Goal: Task Accomplishment & Management: Complete application form

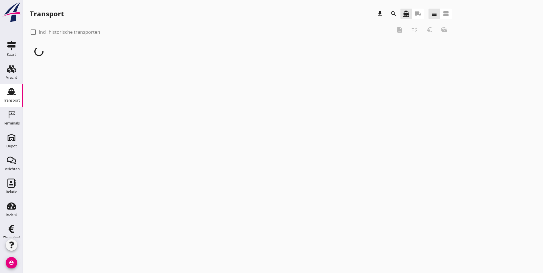
click at [33, 34] on div at bounding box center [33, 32] width 10 height 10
checkbox input "true"
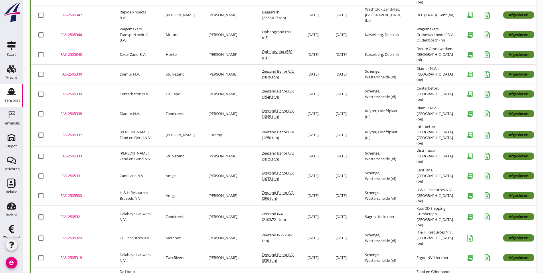
scroll to position [885, 0]
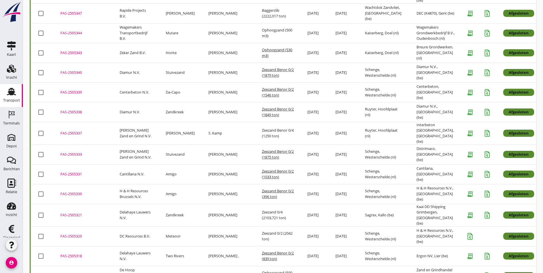
click at [184, 145] on td "Stuivezand" at bounding box center [180, 155] width 43 height 20
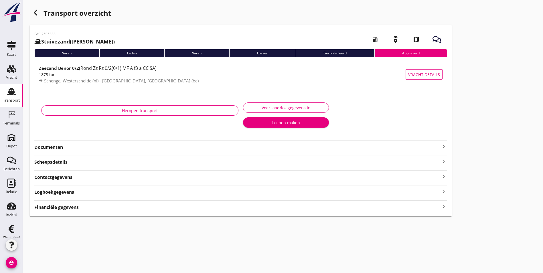
click at [67, 147] on strong "Documenten" at bounding box center [237, 147] width 406 height 7
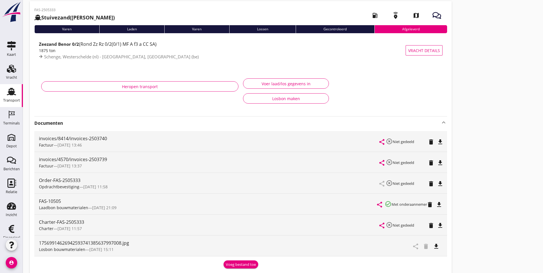
scroll to position [29, 0]
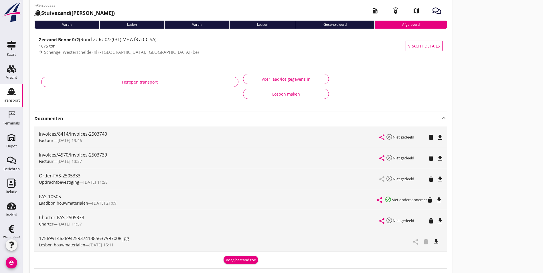
click at [433, 241] on icon "file_download" at bounding box center [436, 242] width 7 height 7
click at [7, 96] on icon "Transport" at bounding box center [11, 91] width 9 height 9
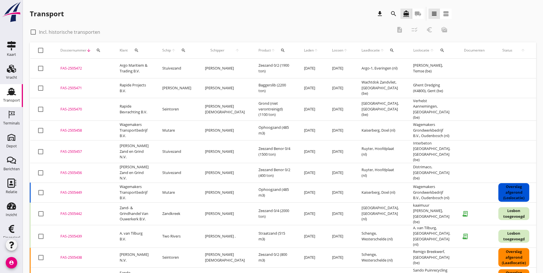
click at [34, 31] on div at bounding box center [33, 32] width 10 height 10
checkbox input "true"
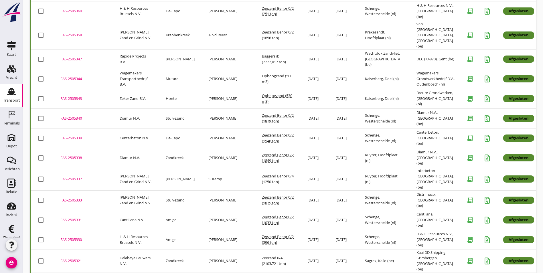
scroll to position [828, 0]
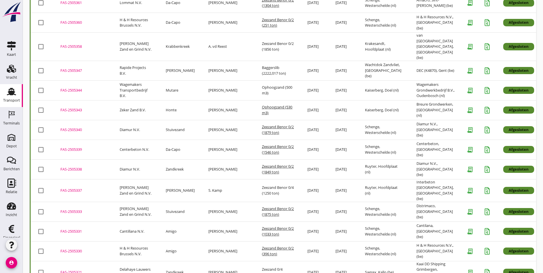
click at [80, 188] on div "FAS-2505337" at bounding box center [83, 191] width 46 height 6
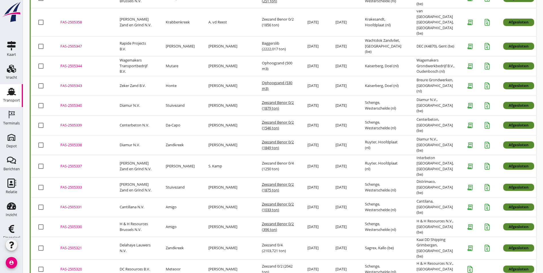
scroll to position [857, 0]
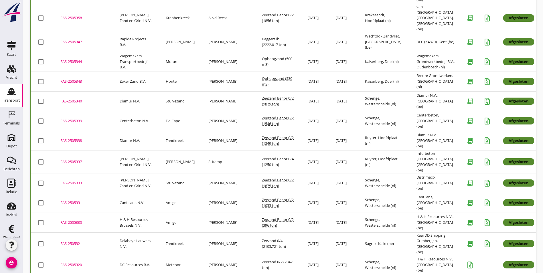
click at [70, 241] on div "FAS-2505321" at bounding box center [83, 244] width 46 height 6
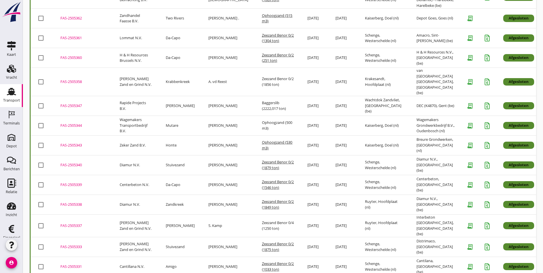
scroll to position [799, 0]
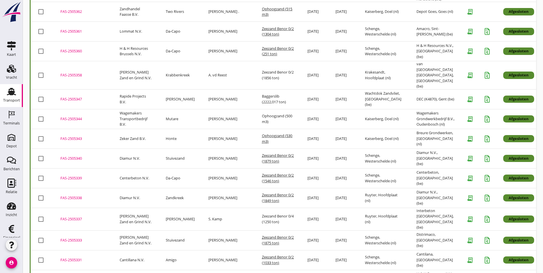
click at [76, 195] on div "FAS-2505338" at bounding box center [83, 198] width 46 height 6
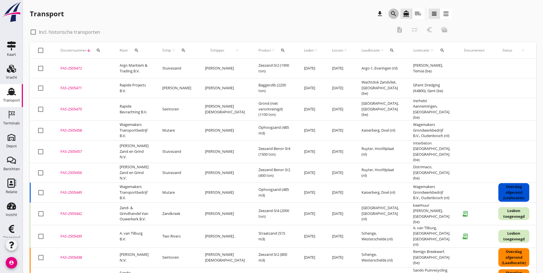
click at [390, 15] on icon "search" at bounding box center [393, 13] width 7 height 7
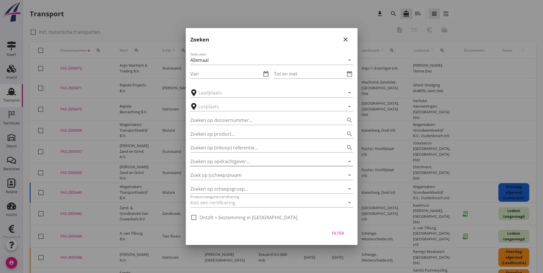
click at [348, 160] on icon "arrow_drop_down" at bounding box center [349, 161] width 7 height 7
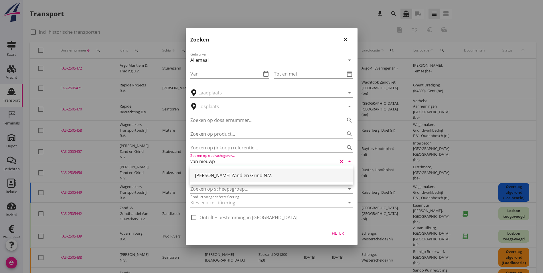
click at [272, 175] on div "[PERSON_NAME] Zand en Grind N.V." at bounding box center [271, 175] width 153 height 7
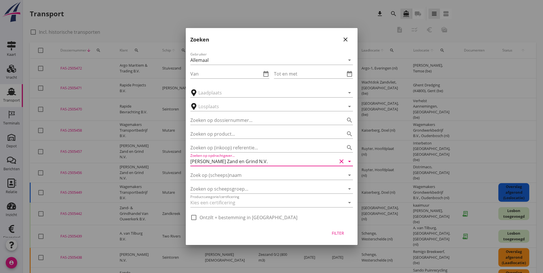
type input "[PERSON_NAME] Zand en Grind N.V."
drag, startPoint x: 331, startPoint y: 231, endPoint x: 328, endPoint y: 227, distance: 5.1
click at [331, 231] on div "Filter" at bounding box center [338, 233] width 16 height 6
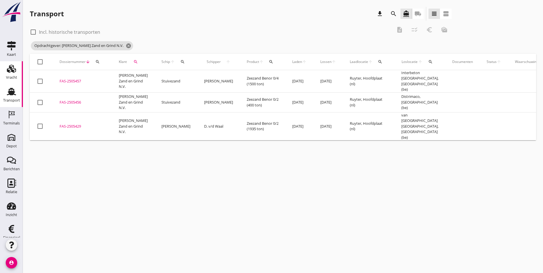
click at [7, 70] on use at bounding box center [11, 69] width 9 height 8
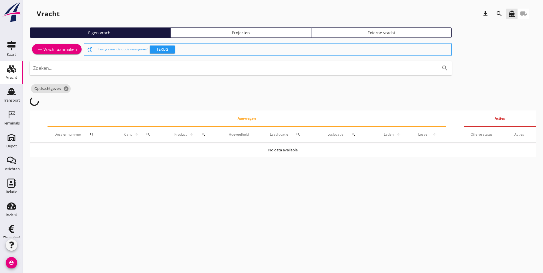
click at [192, 34] on div "Projecten" at bounding box center [240, 33] width 135 height 6
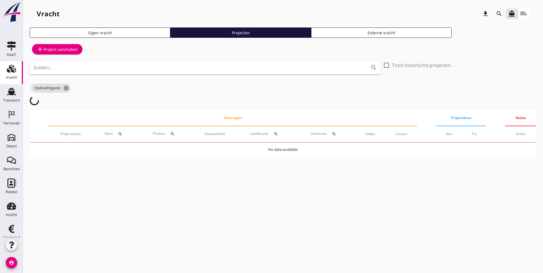
click at [497, 12] on icon "search" at bounding box center [499, 13] width 7 height 7
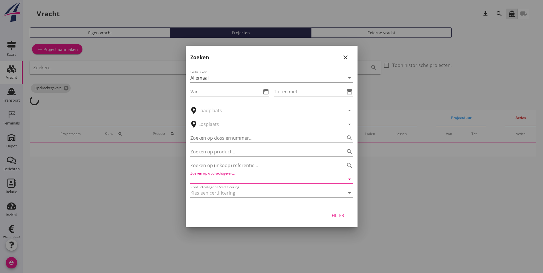
click at [229, 179] on input "Zoeken op opdrachtgever..." at bounding box center [263, 179] width 147 height 9
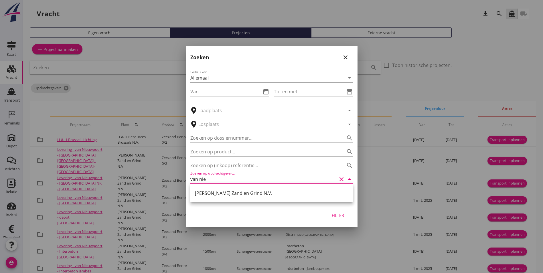
type input "van nie"
click at [138, 97] on div at bounding box center [271, 136] width 543 height 273
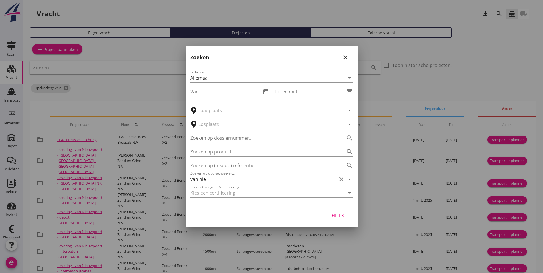
click at [344, 57] on icon "close" at bounding box center [345, 57] width 7 height 7
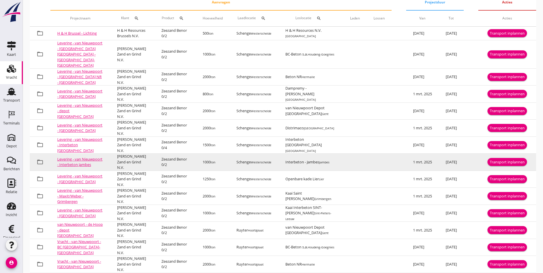
scroll to position [112, 0]
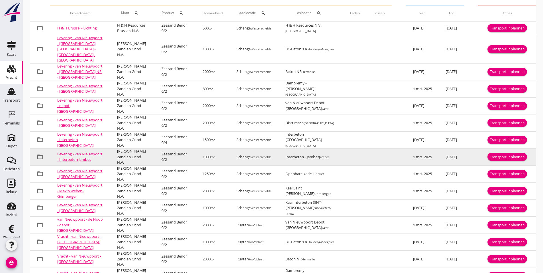
click at [507, 154] on div "Transport inplannen" at bounding box center [507, 157] width 35 height 6
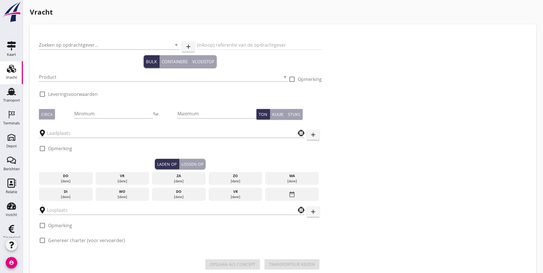
type input "[PERSON_NAME] Zand en Grind N.V."
type input "Levering Zeezand - Interbeton te [GEOGRAPHIC_DATA]"
type input "Zeezand Benor 0/2 (6120)"
checkbox input "true"
type input "1000"
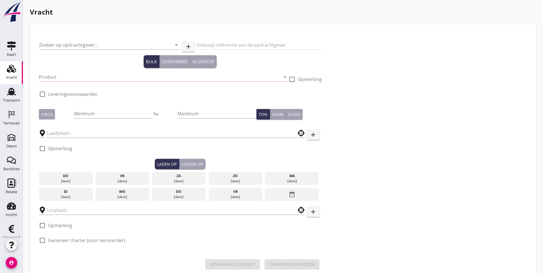
checkbox input "true"
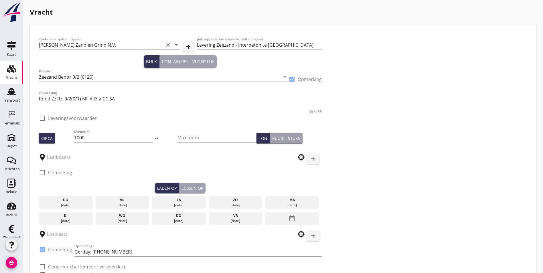
checkbox input "true"
type input "Schenge"
type input "Interbeton - Jambes"
checkbox input "true"
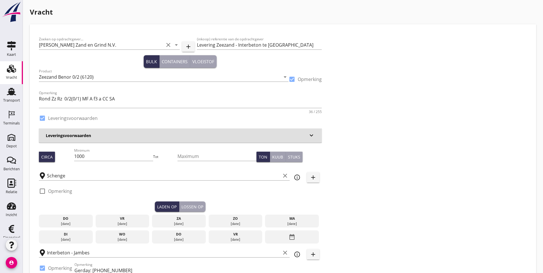
type input "5.98"
checkbox input "false"
radio input "false"
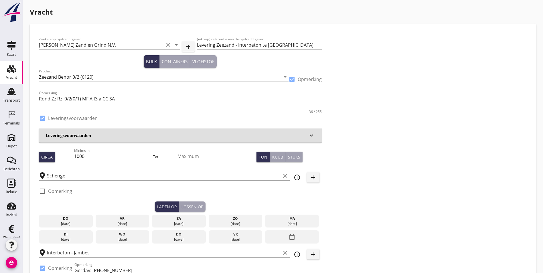
checkbox input "true"
type input "1"
type input "6.33"
checkbox input "false"
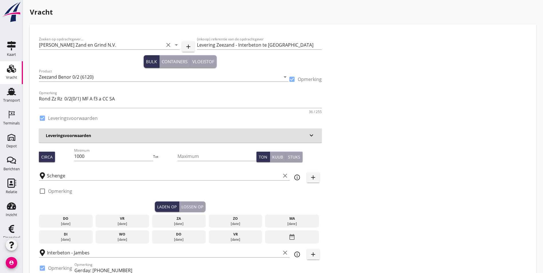
radio input "false"
checkbox input "true"
type input "1"
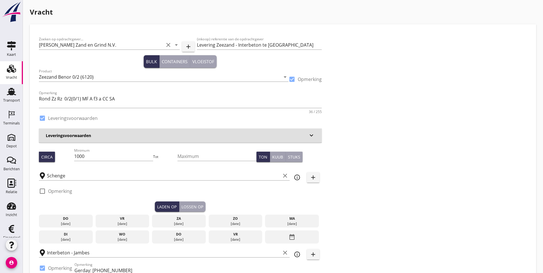
type input "1"
drag, startPoint x: 96, startPoint y: 155, endPoint x: 34, endPoint y: 160, distance: 62.4
type input "1800"
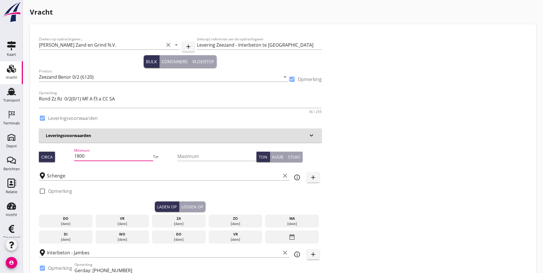
click at [355, 153] on div "Zoeken op opdrachtgever... Van Nieuwpoort Zand en Grind N.V. clear arrow_drop_d…" at bounding box center [283, 169] width 493 height 270
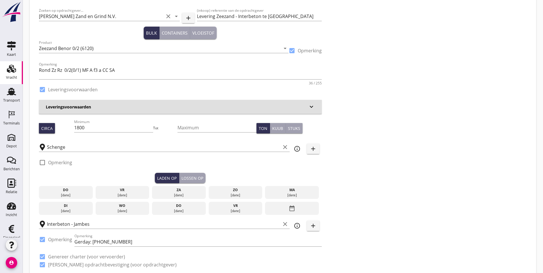
click at [62, 190] on div "do" at bounding box center [65, 190] width 51 height 5
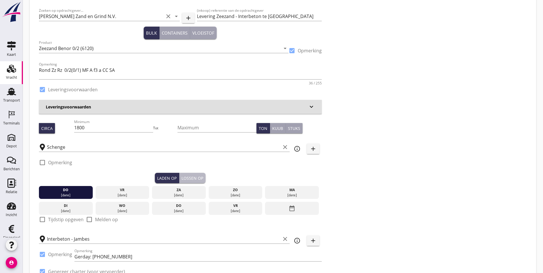
click at [182, 177] on div "Lossen op" at bounding box center [193, 178] width 22 height 6
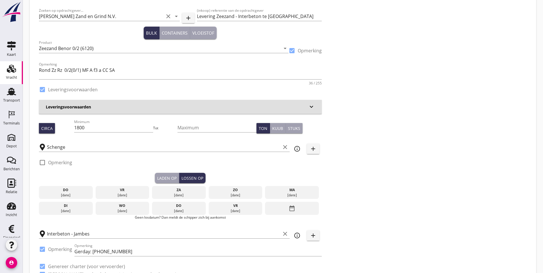
click at [97, 189] on div "vr" at bounding box center [122, 190] width 51 height 5
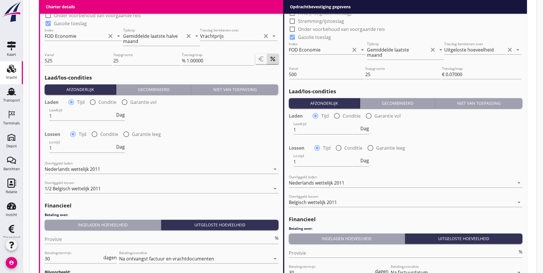
scroll to position [682, 0]
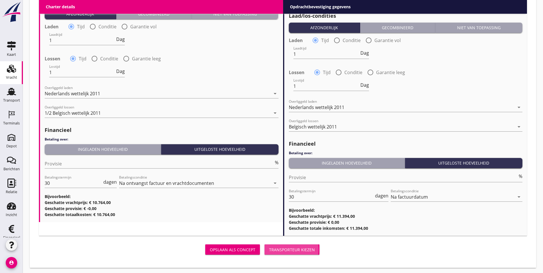
click at [269, 247] on div "Transporteur kiezen" at bounding box center [292, 250] width 46 height 6
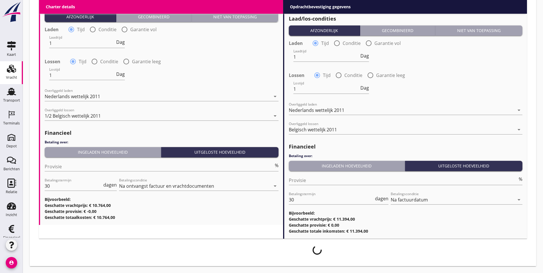
scroll to position [677, 0]
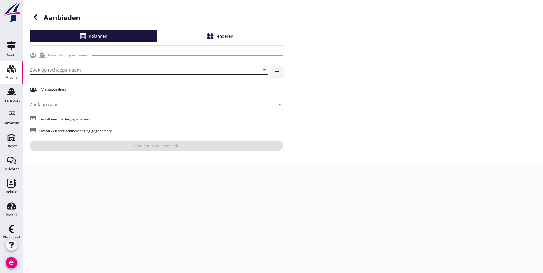
click at [72, 69] on input "Zoek op (scheeps)naam" at bounding box center [141, 69] width 222 height 9
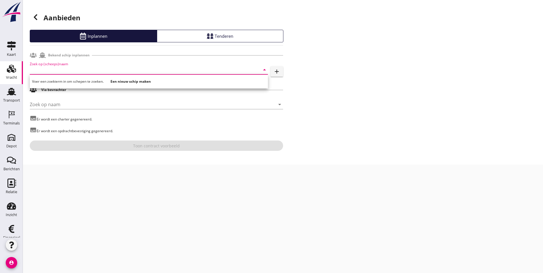
click at [88, 72] on input "Zoek op (scheeps)naam" at bounding box center [141, 69] width 222 height 9
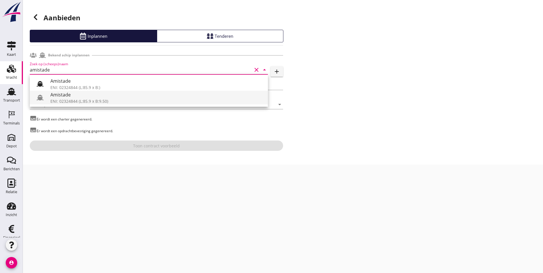
click at [78, 97] on div "Amistade" at bounding box center [156, 94] width 213 height 7
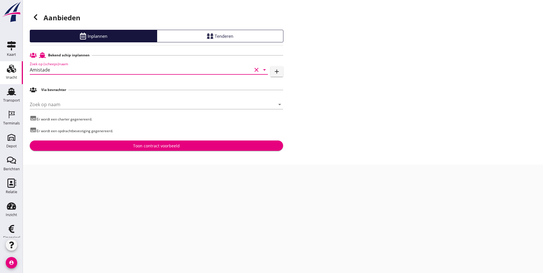
type input "Amistade"
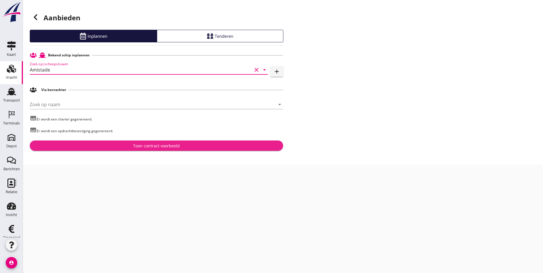
click at [178, 147] on div "Toon contract voorbeeld" at bounding box center [156, 146] width 47 height 6
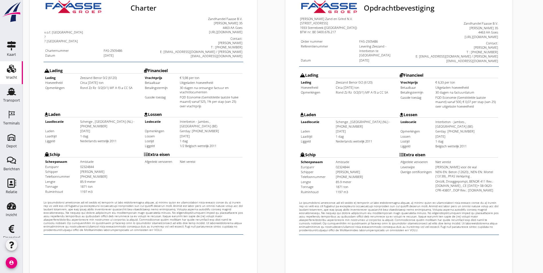
scroll to position [151, 0]
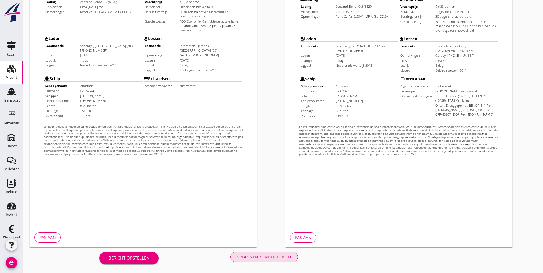
drag, startPoint x: 171, startPoint y: 259, endPoint x: 177, endPoint y: 256, distance: 6.0
click at [235, 259] on div "Inplannen zonder bericht" at bounding box center [264, 257] width 58 height 6
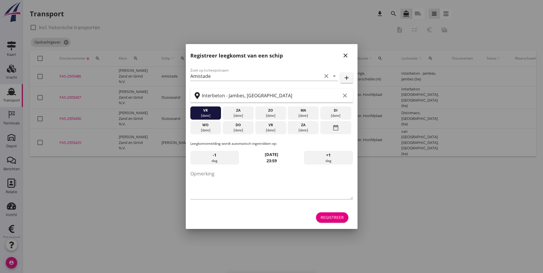
click at [343, 56] on icon "close" at bounding box center [345, 55] width 7 height 7
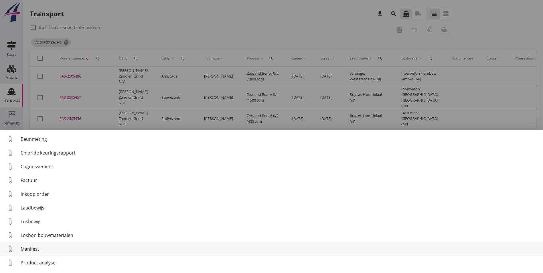
scroll to position [26, 0]
click at [42, 250] on div "Transport informatie" at bounding box center [280, 250] width 518 height 7
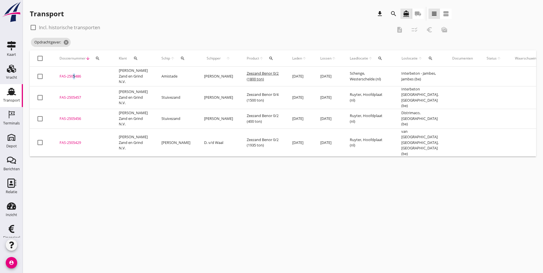
drag, startPoint x: 72, startPoint y: 76, endPoint x: 73, endPoint y: 86, distance: 9.5
click at [72, 76] on div "FAS-2505486" at bounding box center [83, 77] width 46 height 6
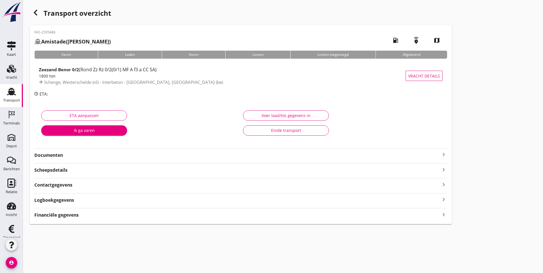
click at [61, 150] on div "Documenten keyboard_arrow_right" at bounding box center [240, 153] width 413 height 10
click at [61, 153] on strong "Documenten" at bounding box center [237, 155] width 406 height 7
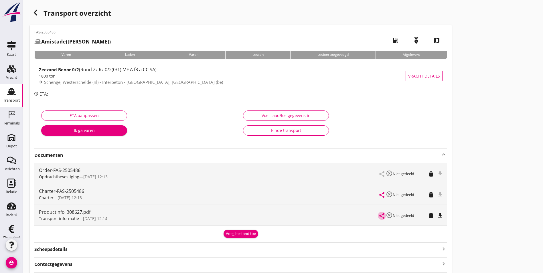
click at [379, 215] on icon "share" at bounding box center [382, 215] width 7 height 7
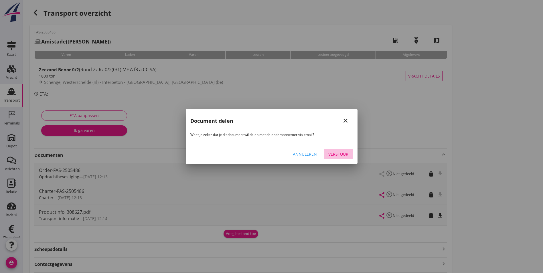
click at [340, 153] on div "Verstuur" at bounding box center [338, 154] width 20 height 6
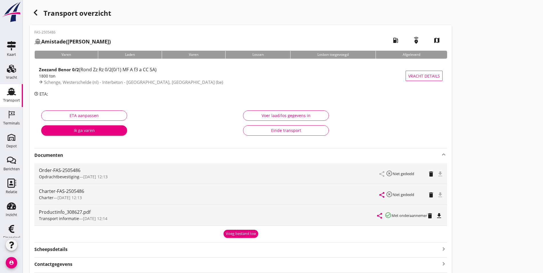
click at [405, 116] on div "Transport overzicht FAS-2505486 Amistade (H. van Berchum) local_gas_station eme…" at bounding box center [283, 155] width 520 height 310
click at [10, 118] on icon "Terminals" at bounding box center [11, 114] width 9 height 9
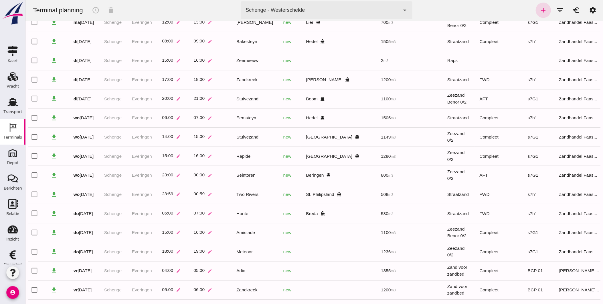
scroll to position [86, 0]
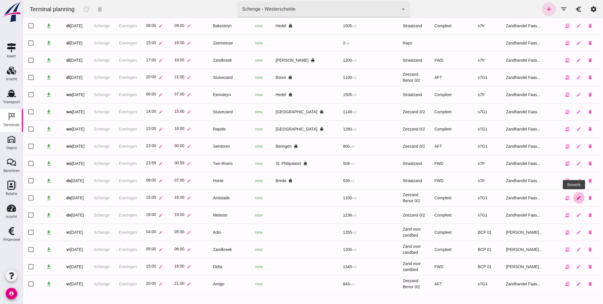
click at [543, 196] on icon "edit" at bounding box center [578, 197] width 5 height 5
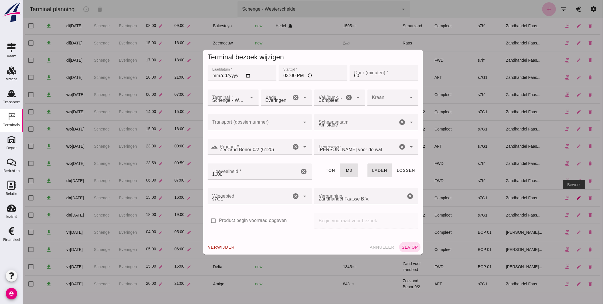
scroll to position [0, 0]
click at [287, 72] on input "15:00" at bounding box center [313, 73] width 69 height 16
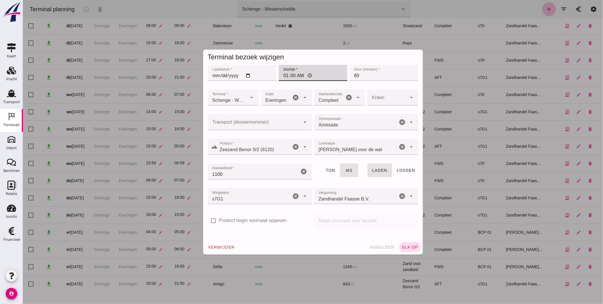
type input "16:00"
click at [399, 242] on button "sla op" at bounding box center [409, 247] width 21 height 10
click at [284, 119] on div at bounding box center [313, 152] width 580 height 304
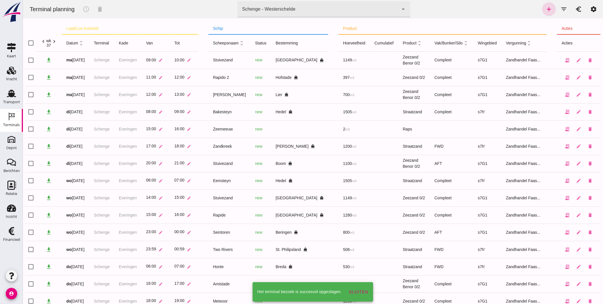
scroll to position [86, 0]
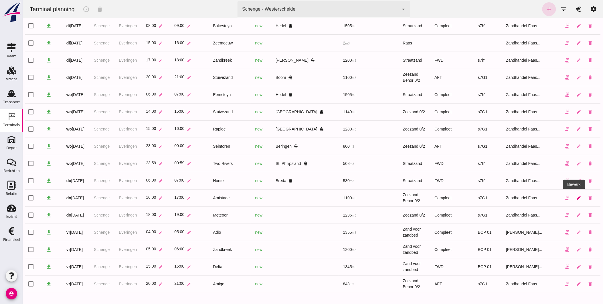
click at [543, 198] on icon "edit" at bounding box center [578, 197] width 5 height 5
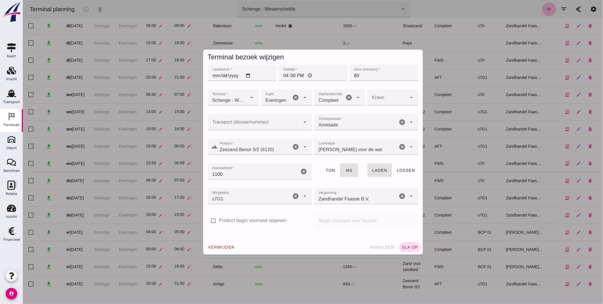
click at [216, 117] on div at bounding box center [254, 122] width 93 height 16
click at [302, 122] on icon "arrow_drop_down" at bounding box center [305, 122] width 7 height 7
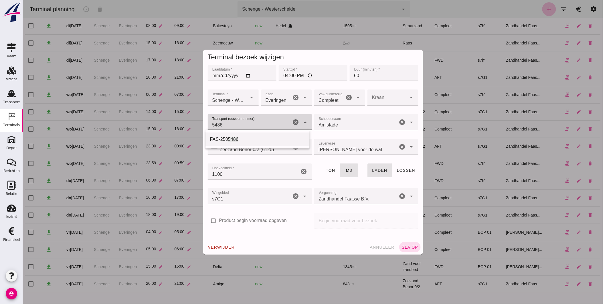
drag, startPoint x: 219, startPoint y: 136, endPoint x: 218, endPoint y: 147, distance: 11.5
click at [220, 137] on span "FAS-250" at bounding box center [219, 139] width 18 height 5
type input "FAS-2505486"
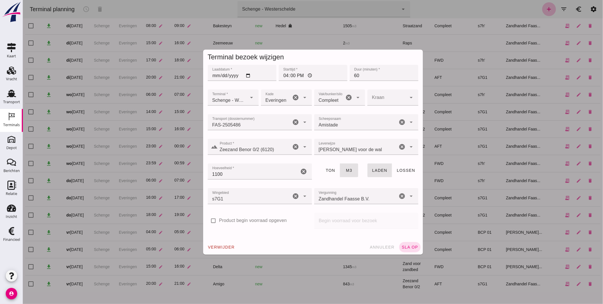
drag, startPoint x: 407, startPoint y: 245, endPoint x: 237, endPoint y: 176, distance: 183.1
click at [238, 176] on form "Terminal bezoek wijzigen Laaddatum * Laaddatum * 2025-09-11 Starttijd * Startti…" at bounding box center [313, 152] width 220 height 205
drag, startPoint x: 236, startPoint y: 175, endPoint x: 257, endPoint y: 175, distance: 20.6
click at [257, 175] on input "1100" at bounding box center [254, 171] width 92 height 16
click at [408, 247] on span "sla op" at bounding box center [409, 247] width 17 height 5
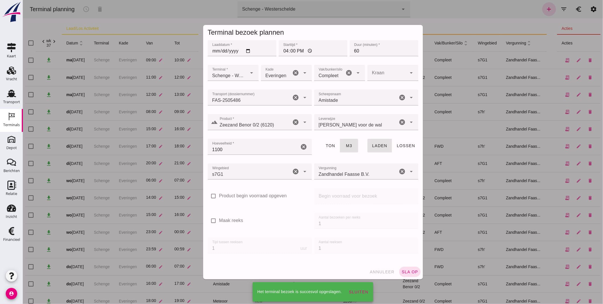
scroll to position [86, 0]
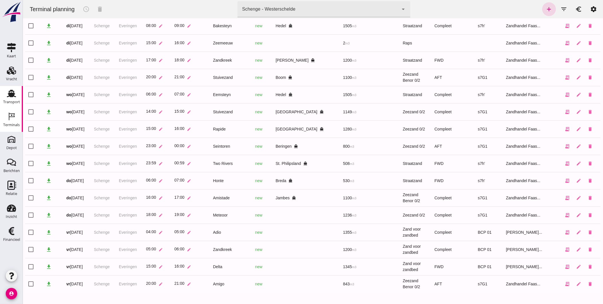
click at [10, 96] on use at bounding box center [11, 93] width 9 height 7
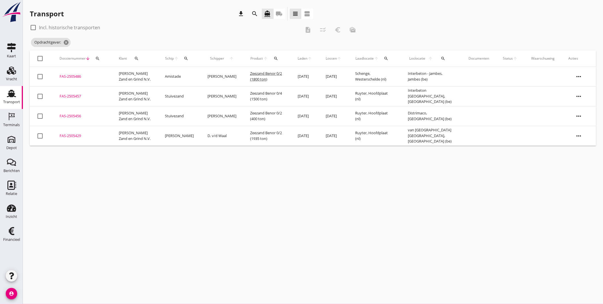
click at [74, 76] on div "FAS-2505486" at bounding box center [83, 77] width 46 height 6
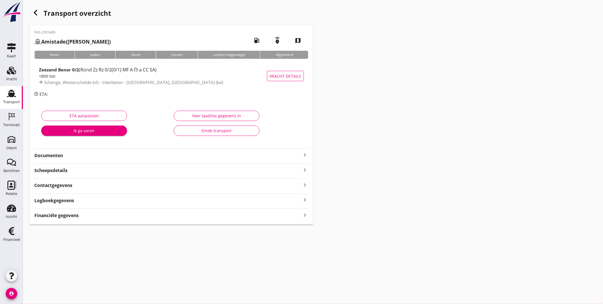
click at [132, 152] on strong "Documenten" at bounding box center [167, 155] width 267 height 7
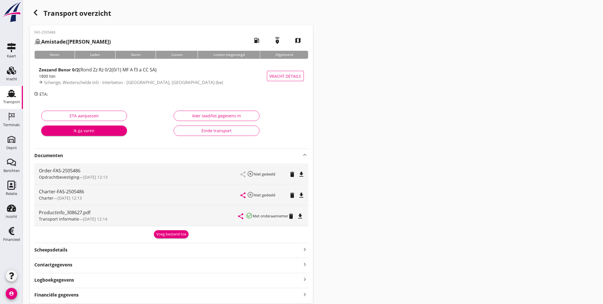
click at [177, 234] on div "Voeg bestand toe" at bounding box center [171, 234] width 30 height 6
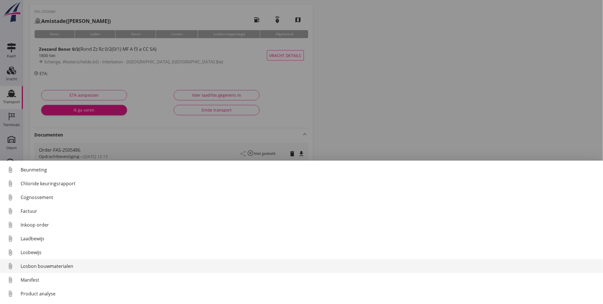
click at [42, 264] on div "Losbon bouwmaterialen" at bounding box center [310, 265] width 578 height 7
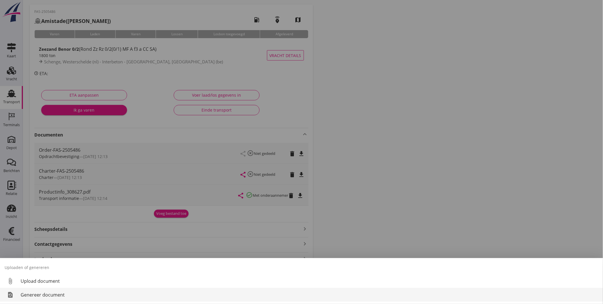
click at [50, 273] on div "Genereer document" at bounding box center [310, 294] width 578 height 7
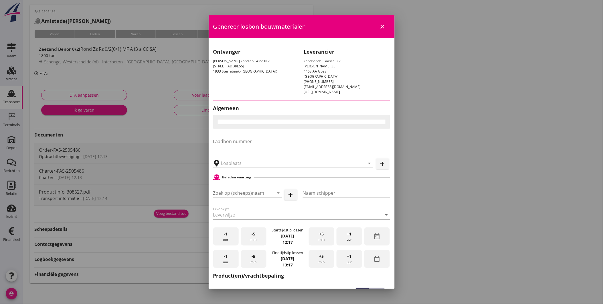
type input "Interbeton - Jambes, [GEOGRAPHIC_DATA]"
checkbox input "true"
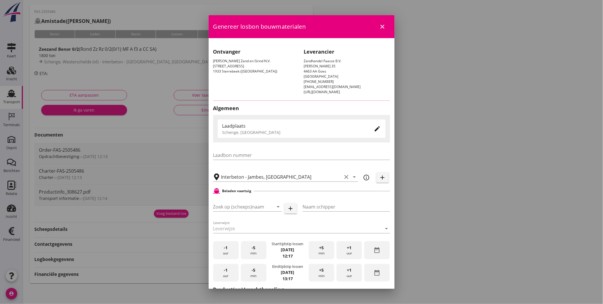
type input "Amistade"
type input "[PERSON_NAME]"
type input "Zeezand Benor 0/2 (6120)"
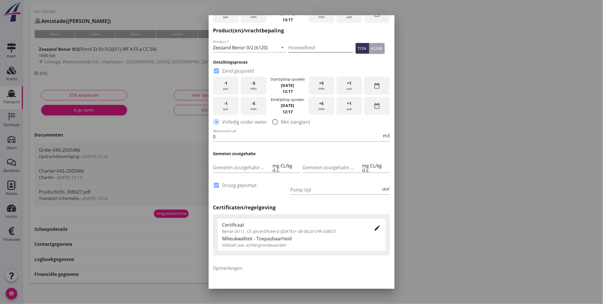
scroll to position [289, 0]
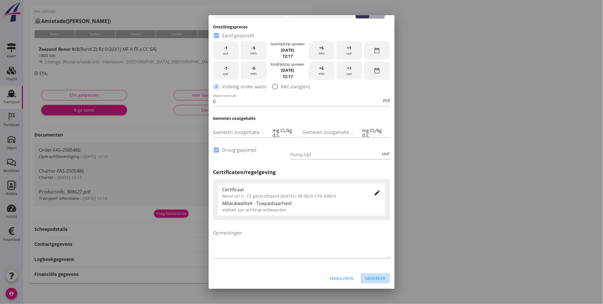
click at [369, 273] on button "Genereer" at bounding box center [375, 278] width 29 height 10
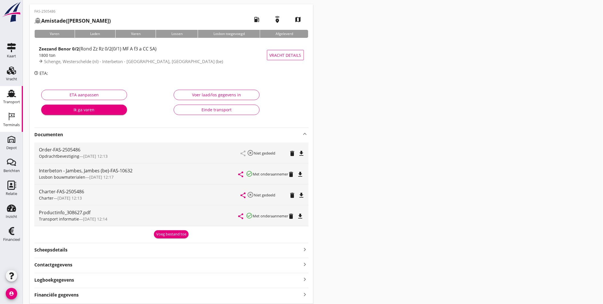
click at [11, 111] on link "Terminals Terminals" at bounding box center [11, 120] width 23 height 23
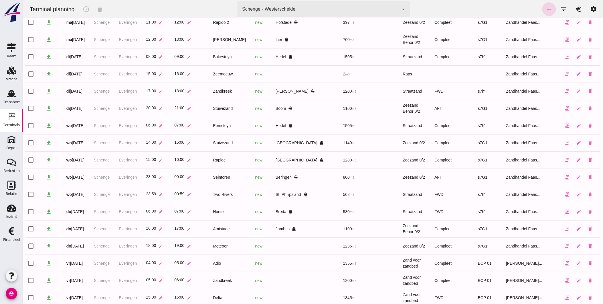
scroll to position [54, 0]
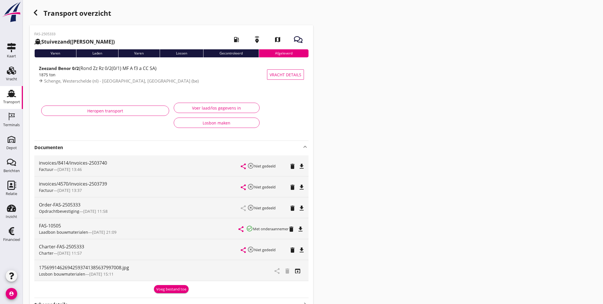
scroll to position [29, 0]
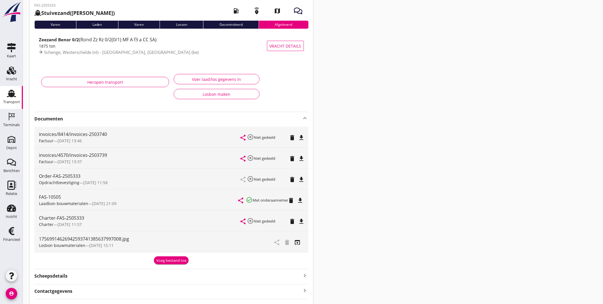
click at [14, 99] on div "Transport" at bounding box center [11, 102] width 17 height 8
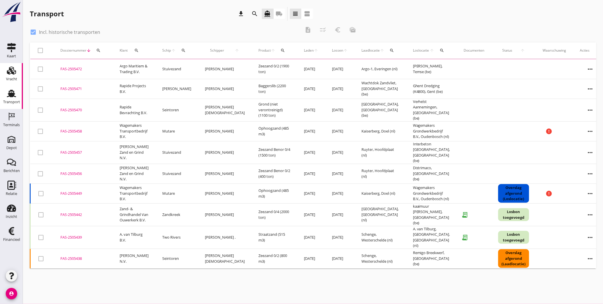
click at [19, 75] on link "Vracht Vracht" at bounding box center [11, 74] width 23 height 23
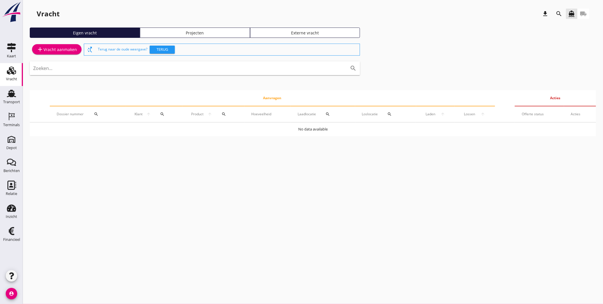
click at [184, 24] on div "Vracht download search directions_boat local_shipping Eigen vracht Projecten Ex…" at bounding box center [313, 73] width 580 height 147
click at [182, 32] on div "Projecten" at bounding box center [195, 33] width 105 height 6
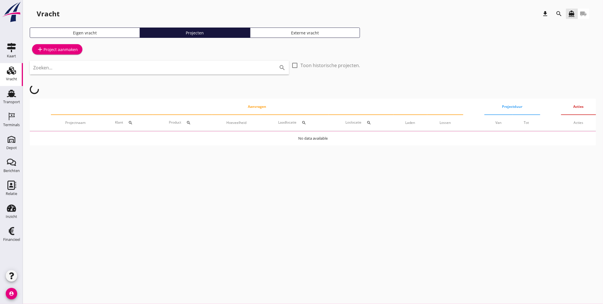
click at [563, 10] on icon "search" at bounding box center [559, 13] width 7 height 7
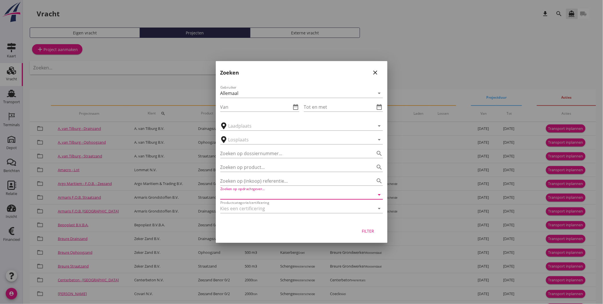
click at [255, 195] on input "Zoeken op opdrachtgever..." at bounding box center [294, 194] width 147 height 9
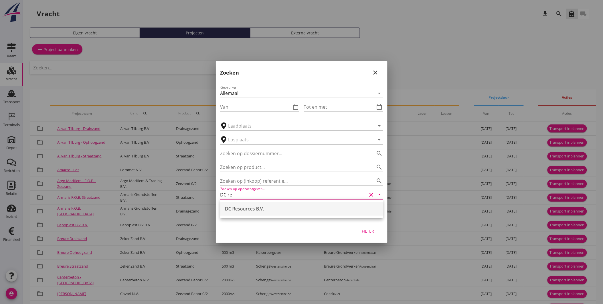
click at [314, 205] on div "DC Resources B.V." at bounding box center [301, 208] width 153 height 7
type input "DC Resources B.V."
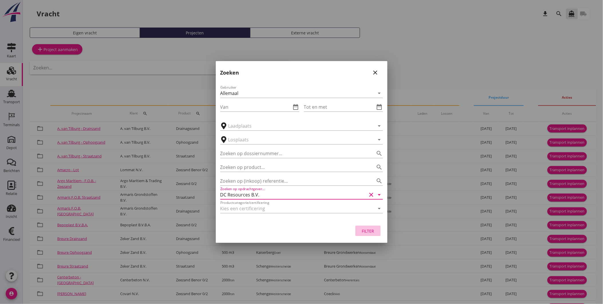
click at [370, 231] on div "Filter" at bounding box center [368, 231] width 16 height 6
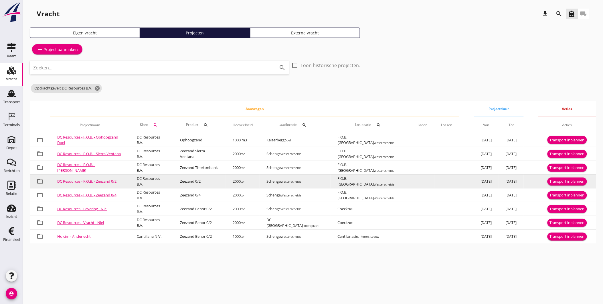
click at [92, 180] on link "DC Resources - F.O.B. - Zeezand 0/2" at bounding box center [86, 180] width 59 height 5
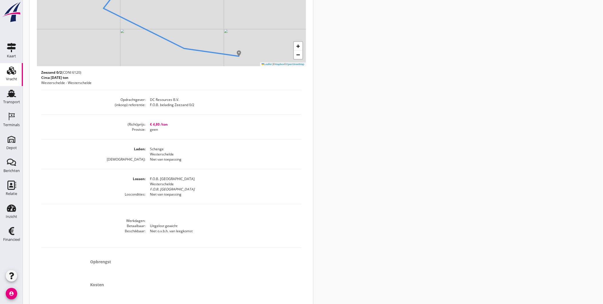
scroll to position [176, 0]
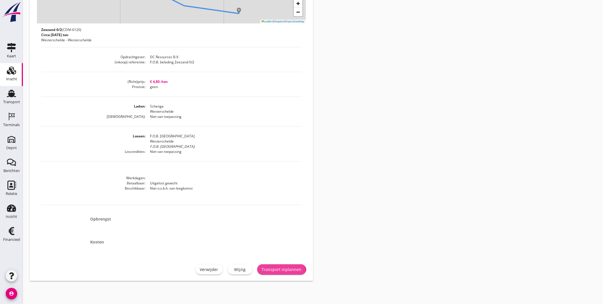
click at [290, 268] on div "Transport inplannen" at bounding box center [282, 269] width 40 height 6
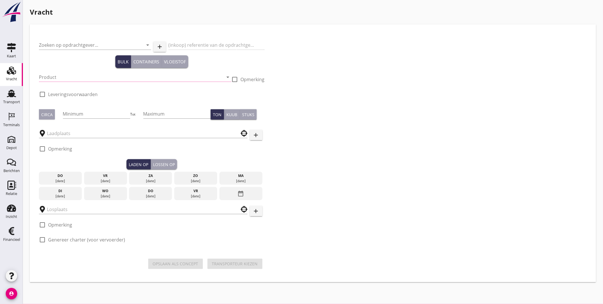
type input "DC Resources B.V."
type input "F.O.B. belading Zeezand 0/2"
type input "Zeezand 0/2 (6120)"
type input "2000"
checkbox input "true"
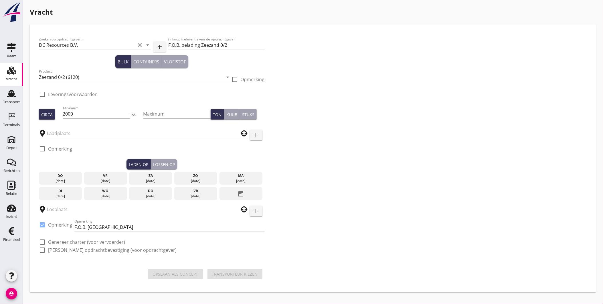
checkbox input "true"
type input "Schenge"
type input "F.O.B. [GEOGRAPHIC_DATA]"
checkbox input "true"
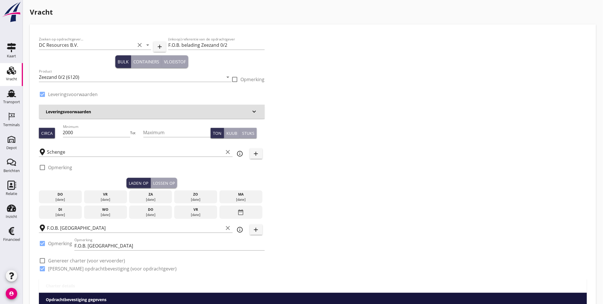
type input "4.8"
checkbox input "false"
radio input "false"
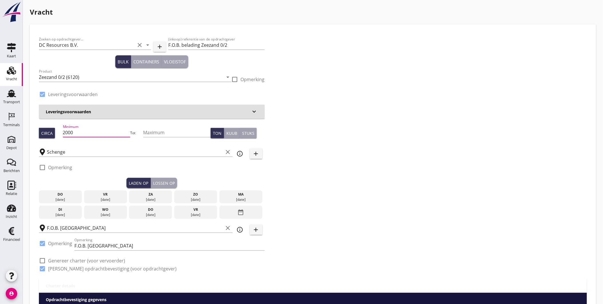
drag, startPoint x: 83, startPoint y: 132, endPoint x: 33, endPoint y: 129, distance: 50.2
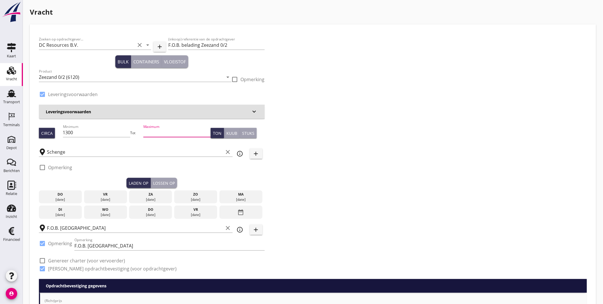
click at [170, 128] on input "Maximum" at bounding box center [177, 132] width 68 height 9
click at [230, 133] on div "Kuub" at bounding box center [232, 133] width 11 height 6
drag, startPoint x: 219, startPoint y: 134, endPoint x: 211, endPoint y: 133, distance: 8.3
click at [219, 133] on div "Ton" at bounding box center [217, 133] width 9 height 6
drag, startPoint x: 95, startPoint y: 134, endPoint x: 0, endPoint y: 136, distance: 95.4
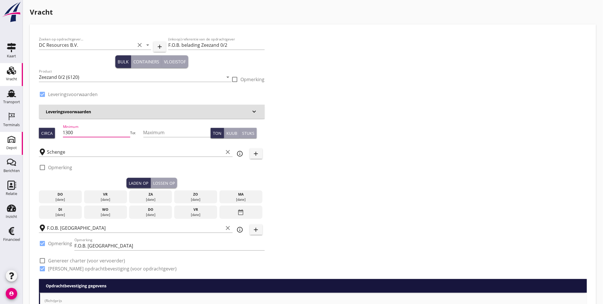
type input "2000"
click at [99, 170] on div "check_box_outline_blank Opmerking" at bounding box center [152, 168] width 226 height 17
click at [229, 132] on div "Kuub" at bounding box center [232, 133] width 11 height 6
click at [213, 133] on div "Ton" at bounding box center [217, 133] width 9 height 6
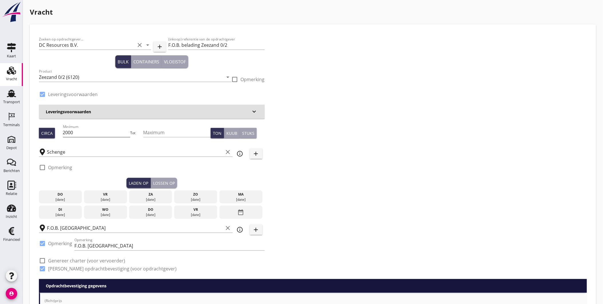
click at [87, 132] on input "2000" at bounding box center [97, 132] width 68 height 9
click at [80, 229] on input "F.O.B. [GEOGRAPHIC_DATA]" at bounding box center [135, 227] width 177 height 9
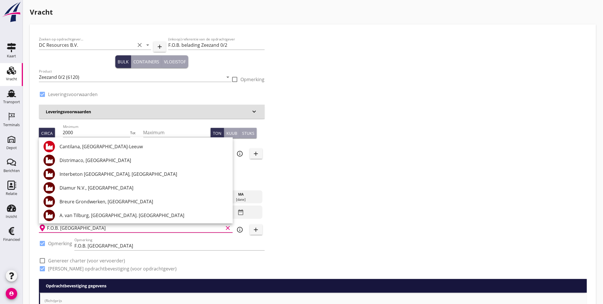
click at [99, 231] on input "F.O.B. [GEOGRAPHIC_DATA]" at bounding box center [135, 227] width 177 height 9
click at [97, 228] on input "F.O.B. [GEOGRAPHIC_DATA]" at bounding box center [135, 227] width 177 height 9
drag, startPoint x: 97, startPoint y: 228, endPoint x: 38, endPoint y: 223, distance: 58.6
click at [38, 223] on div "Zoeken op opdrachtgever... DC Resources B.V. clear arrow_drop_down add (inkoop)…" at bounding box center [152, 156] width 231 height 245
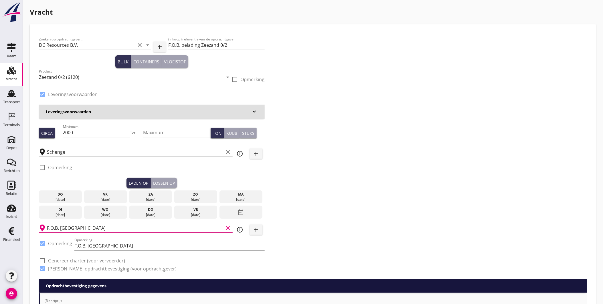
click at [80, 227] on input "F.O.B. [GEOGRAPHIC_DATA]" at bounding box center [135, 227] width 177 height 9
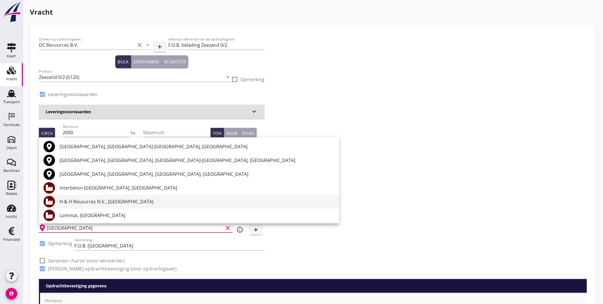
click at [101, 195] on div "H & H Resources N.V., [GEOGRAPHIC_DATA]" at bounding box center [197, 201] width 275 height 14
type input "H & H Resources N.V., [GEOGRAPHIC_DATA]"
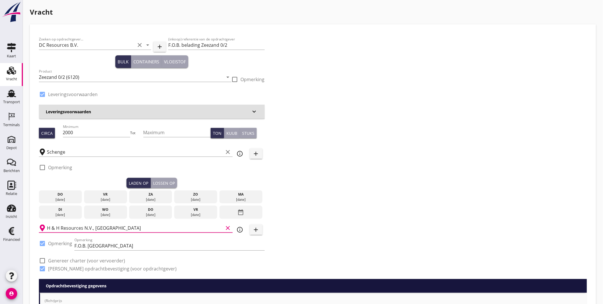
drag, startPoint x: 72, startPoint y: 197, endPoint x: 78, endPoint y: 196, distance: 6.5
click at [72, 197] on div "[DATE]" at bounding box center [60, 199] width 40 height 5
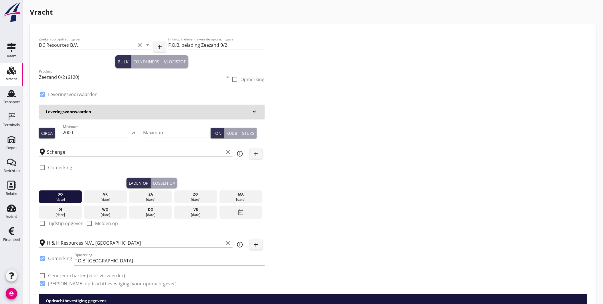
click at [168, 179] on button "Lossen op" at bounding box center [164, 183] width 26 height 10
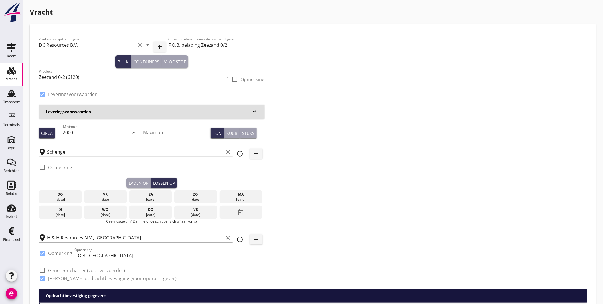
click at [107, 197] on div "[DATE]" at bounding box center [106, 199] width 40 height 5
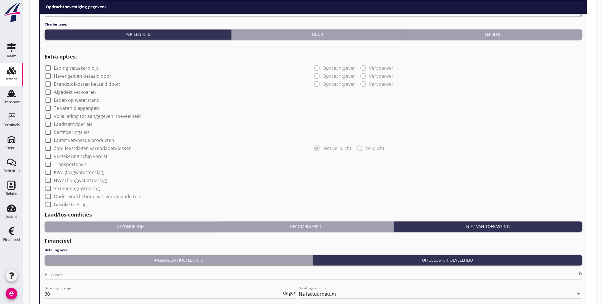
scroll to position [468, 0]
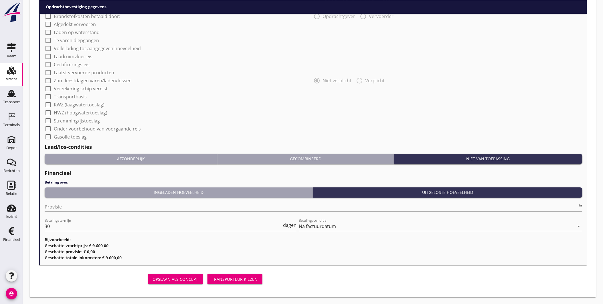
click at [240, 281] on button "Transporteur kiezen" at bounding box center [235, 278] width 55 height 10
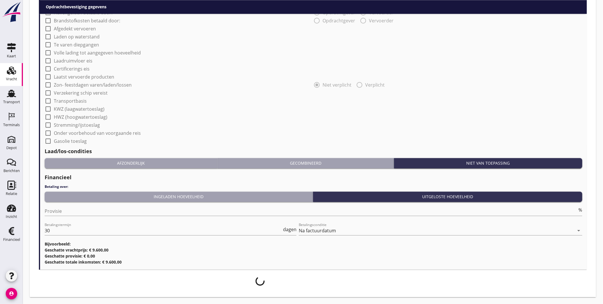
scroll to position [463, 0]
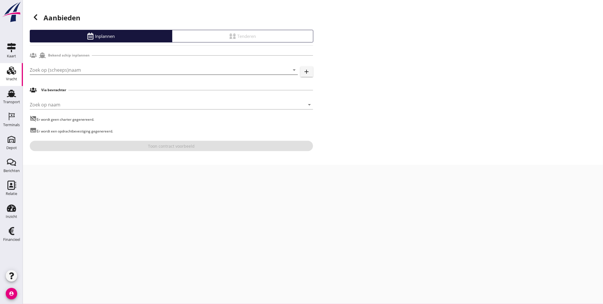
click at [66, 69] on input "Zoek op (scheeps)naam" at bounding box center [156, 69] width 252 height 9
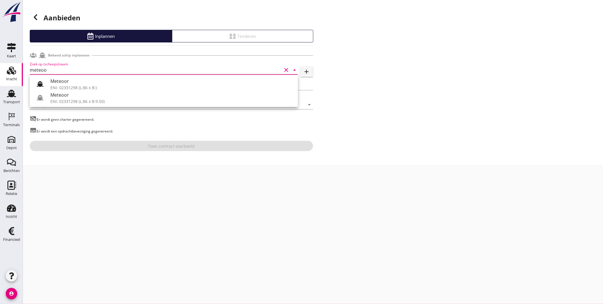
drag, startPoint x: 195, startPoint y: 97, endPoint x: 205, endPoint y: 99, distance: 9.9
click at [195, 97] on div "Meteoor" at bounding box center [171, 94] width 243 height 7
type input "Meteoor"
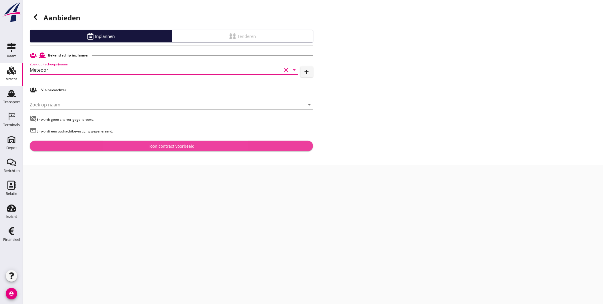
click at [179, 147] on div "Toon contract voorbeeld" at bounding box center [171, 146] width 47 height 6
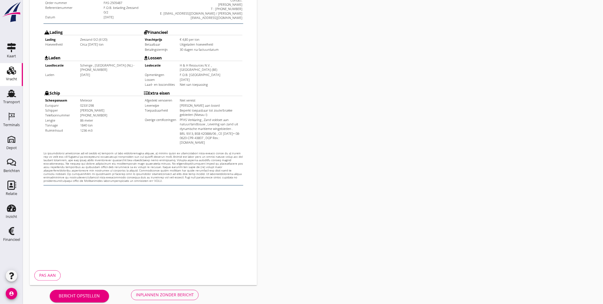
scroll to position [120, 0]
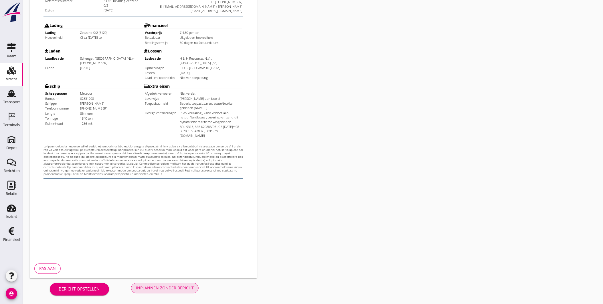
drag, startPoint x: 179, startPoint y: 284, endPoint x: 264, endPoint y: 240, distance: 95.8
click at [264, 240] on div "Charter / Opdrachtbevestiging Opdrachtbevestiging nl arrow_drop_down open_in_ne…" at bounding box center [313, 92] width 580 height 424
click at [159, 290] on div "Inplannen zonder bericht" at bounding box center [165, 288] width 58 height 6
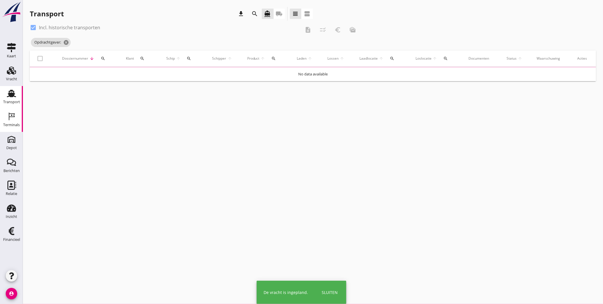
click at [10, 122] on div "Terminals" at bounding box center [11, 125] width 17 height 8
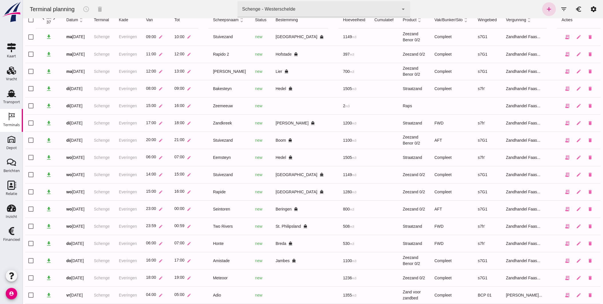
scroll to position [64, 0]
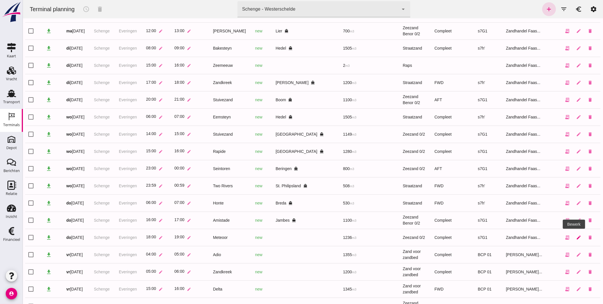
click at [576, 238] on icon "edit" at bounding box center [578, 237] width 5 height 5
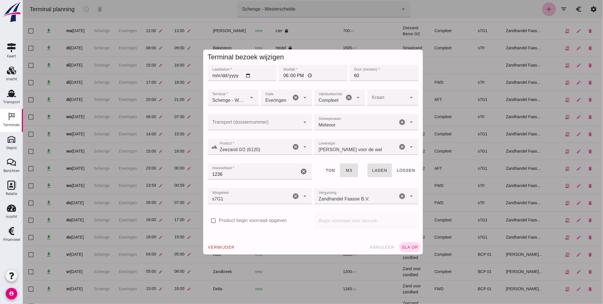
click at [296, 122] on input "Transport (dossiernummer)" at bounding box center [254, 124] width 93 height 7
click at [302, 123] on icon "arrow_drop_down" at bounding box center [305, 122] width 7 height 7
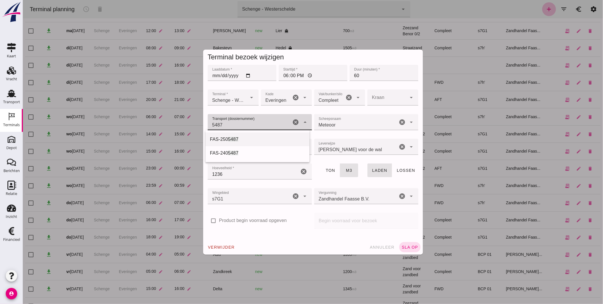
click at [244, 137] on div "FAS-250 5487" at bounding box center [257, 139] width 95 height 7
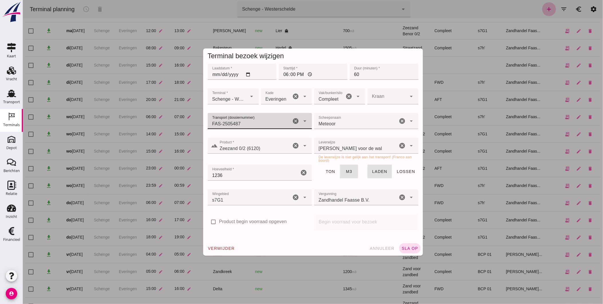
type input "FAS-2505487"
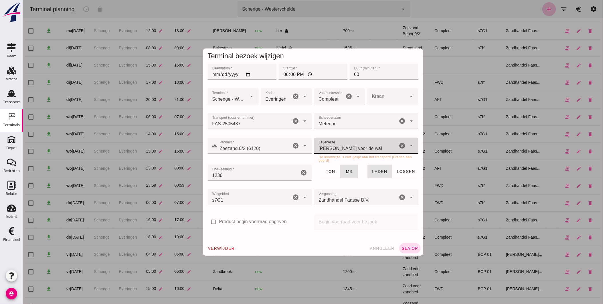
click at [359, 145] on div "[PERSON_NAME] voor de wal franco_on_shore" at bounding box center [356, 145] width 84 height 16
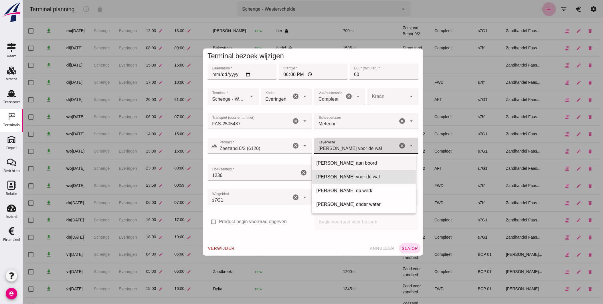
click at [354, 162] on div "[PERSON_NAME] aan boord" at bounding box center [363, 163] width 95 height 7
type input "franco_on_board"
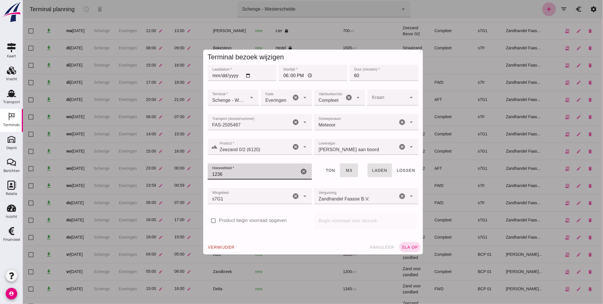
drag, startPoint x: 265, startPoint y: 167, endPoint x: 143, endPoint y: 166, distance: 121.4
click at [143, 166] on div "Terminal bezoek wijzigen Laaddatum * Laaddatum * [DATE] Starttijd * Starttijd *…" at bounding box center [313, 152] width 580 height 304
click at [300, 219] on div "check_box_outline_blank Product begin voorraad opgeven" at bounding box center [260, 219] width 104 height 14
type input "1"
type input "1236"
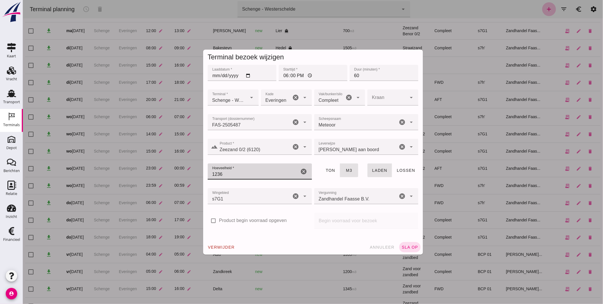
click at [298, 227] on div "check_box_outline_blank Product begin voorraad opgeven" at bounding box center [259, 223] width 107 height 25
click at [405, 243] on button "sla op" at bounding box center [409, 247] width 21 height 10
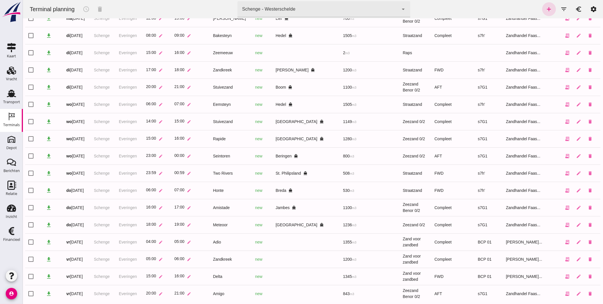
scroll to position [86, 0]
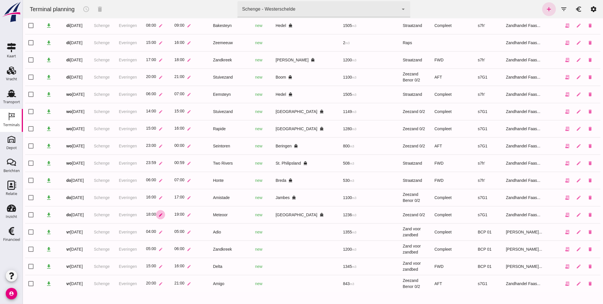
click at [163, 215] on icon "edit" at bounding box center [160, 214] width 4 height 4
click at [186, 217] on input "18:00" at bounding box center [185, 216] width 39 height 12
type input "19:00"
click at [205, 219] on button "check" at bounding box center [212, 216] width 14 height 12
click at [192, 215] on button "edit" at bounding box center [188, 214] width 9 height 9
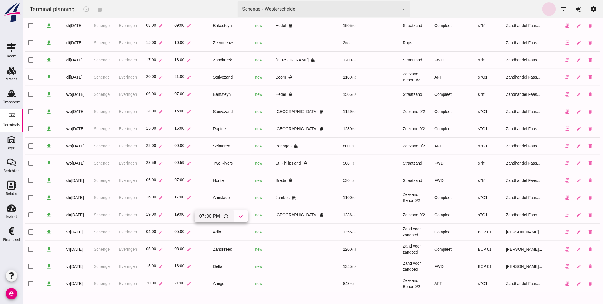
click at [216, 214] on input "19:00" at bounding box center [213, 216] width 39 height 12
type input "20:00"
click at [234, 211] on button "check" at bounding box center [241, 216] width 14 height 12
click at [30, 216] on input "checkbox" at bounding box center [30, 214] width 11 height 11
click at [85, 9] on icon "schedule" at bounding box center [85, 9] width 7 height 7
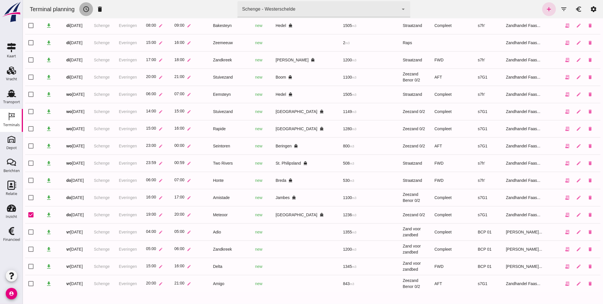
scroll to position [0, 0]
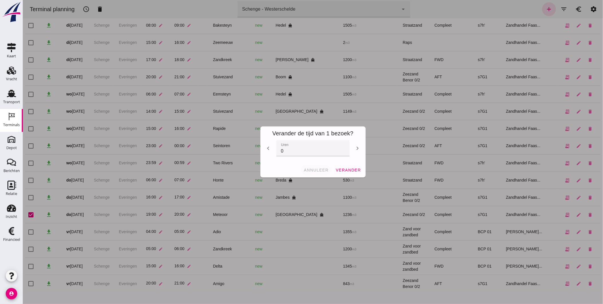
click at [316, 169] on span "annuleer" at bounding box center [316, 170] width 25 height 5
checkbox input "false"
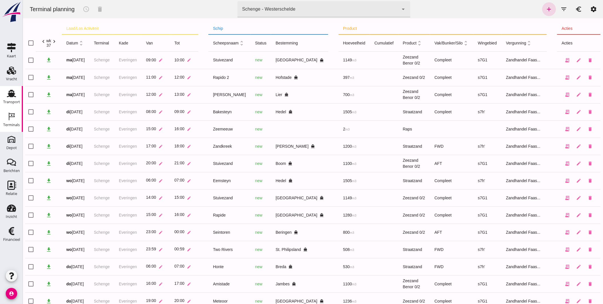
drag, startPoint x: 10, startPoint y: 99, endPoint x: 13, endPoint y: 102, distance: 4.3
click at [10, 99] on div "Transport" at bounding box center [11, 102] width 17 height 8
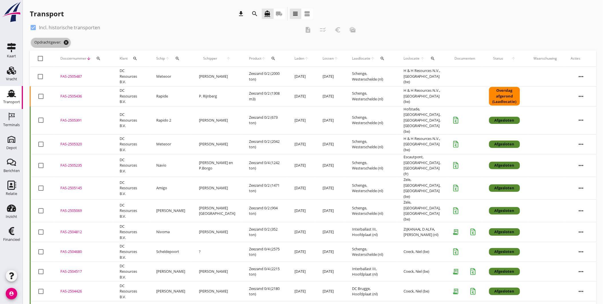
click at [64, 42] on icon "cancel" at bounding box center [66, 43] width 6 height 6
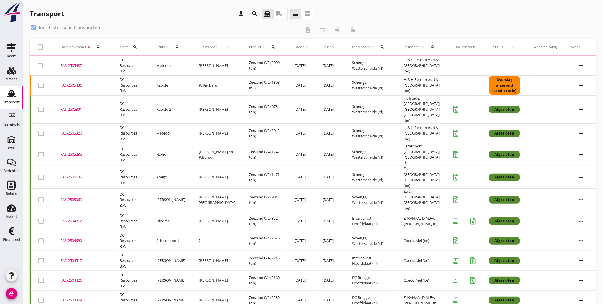
click at [98, 45] on icon "search" at bounding box center [98, 47] width 5 height 5
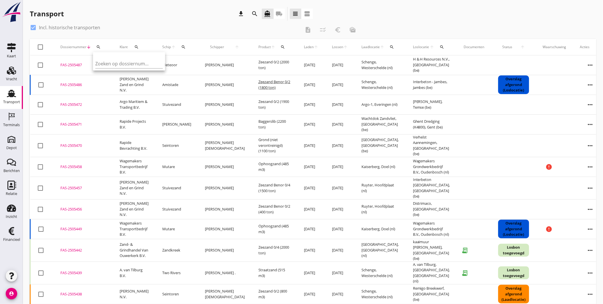
click at [68, 164] on div "FAS-2505458" at bounding box center [83, 167] width 46 height 6
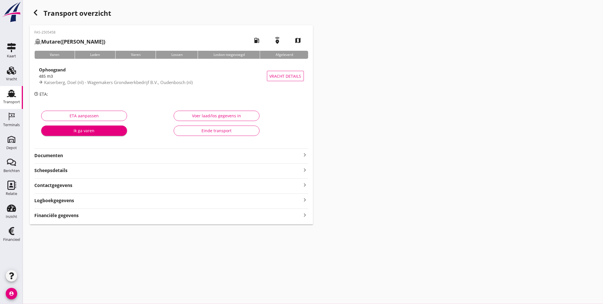
click at [35, 14] on icon "button" at bounding box center [35, 12] width 7 height 7
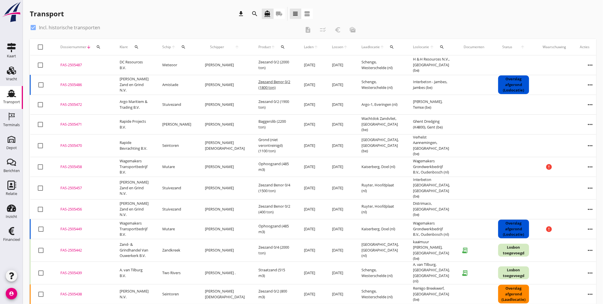
click at [583, 159] on icon "more_horiz" at bounding box center [591, 167] width 16 height 16
click at [579, 225] on div "Schip wijzigen" at bounding box center [575, 222] width 41 height 7
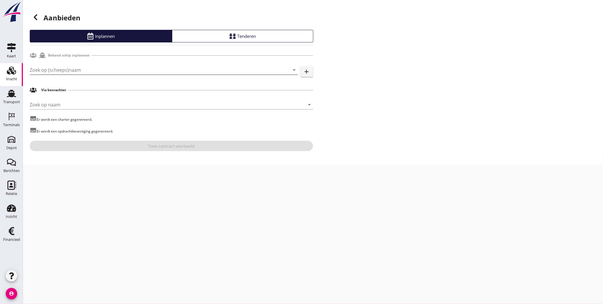
click at [104, 72] on input "Zoek op (scheeps)naam" at bounding box center [156, 69] width 252 height 9
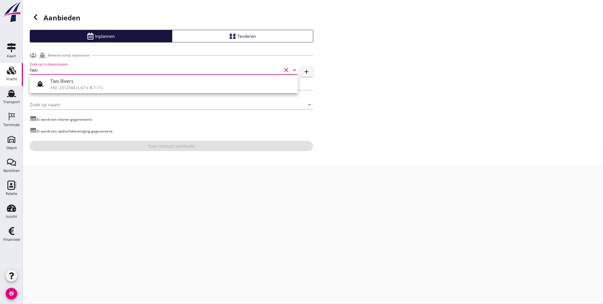
click at [85, 80] on div "Two Rivers" at bounding box center [171, 81] width 243 height 7
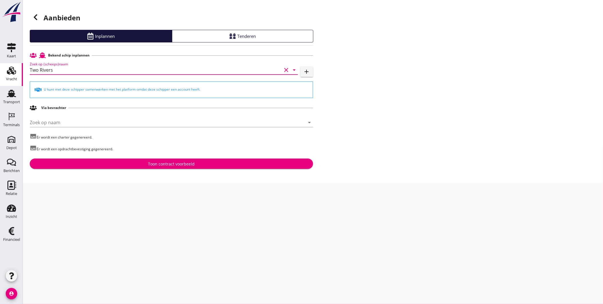
type input "Two Rivers"
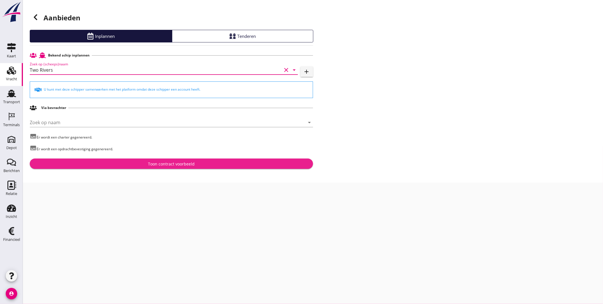
click at [149, 164] on div "Toon contract voorbeeld" at bounding box center [171, 164] width 47 height 6
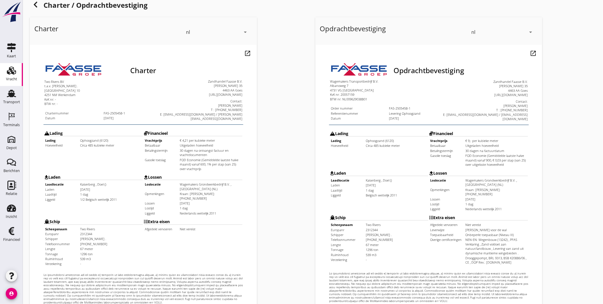
scroll to position [120, 0]
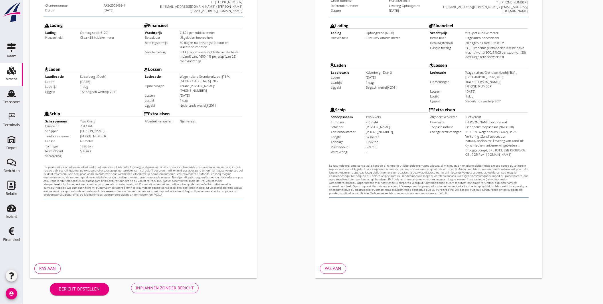
click at [52, 265] on div "Pas aan" at bounding box center [47, 268] width 17 height 6
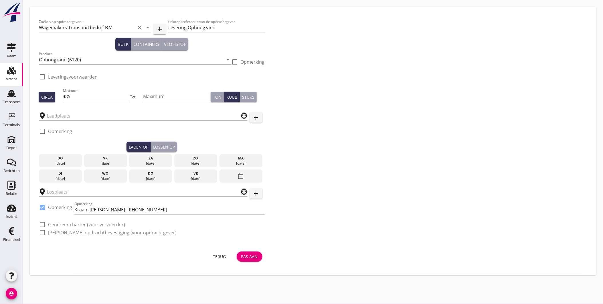
type input "Kaiserberg"
checkbox input "true"
type input "Wagemakers Grondwerkbedrijf B.V."
checkbox input "true"
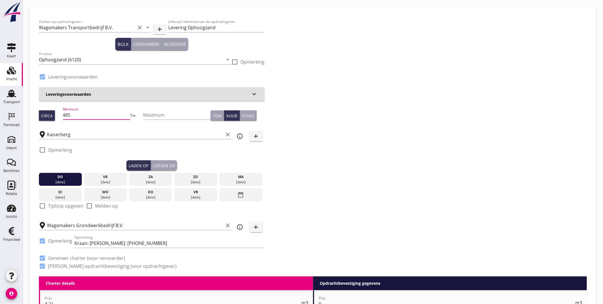
click at [80, 117] on input "485" at bounding box center [97, 114] width 68 height 9
click at [9, 121] on div "Terminals" at bounding box center [11, 125] width 17 height 8
click at [93, 112] on input "485" at bounding box center [97, 114] width 68 height 9
drag, startPoint x: 83, startPoint y: 118, endPoint x: 12, endPoint y: 120, distance: 70.8
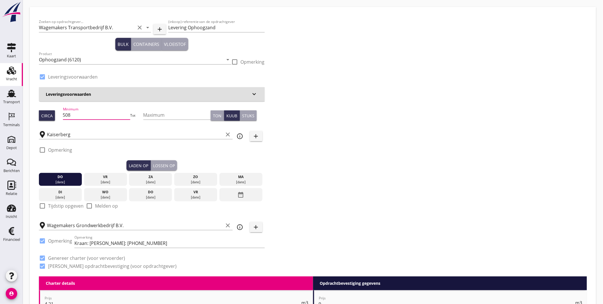
type input "508"
click at [160, 165] on div "Lossen op" at bounding box center [164, 165] width 22 height 6
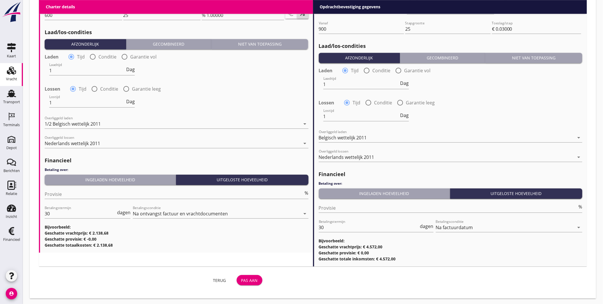
scroll to position [610, 0]
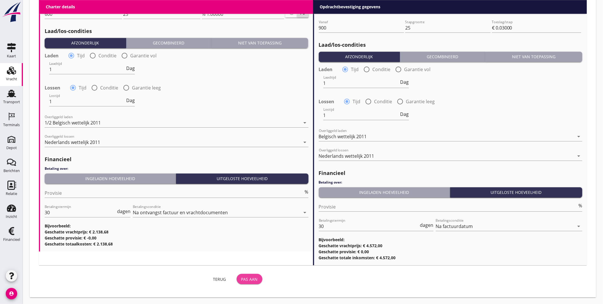
click at [251, 278] on div "Pas aan" at bounding box center [249, 279] width 17 height 6
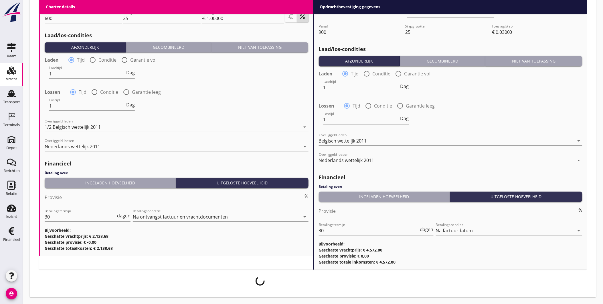
scroll to position [605, 0]
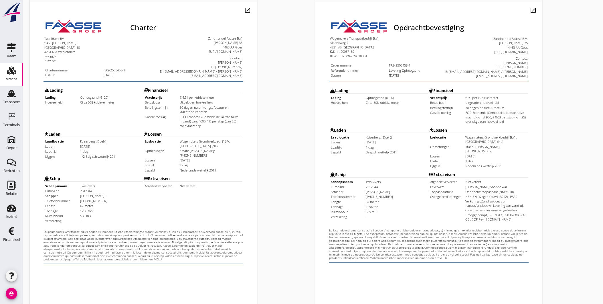
scroll to position [120, 0]
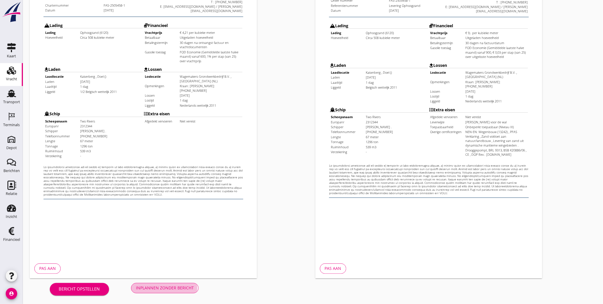
click at [162, 288] on div "Inplannen zonder bericht" at bounding box center [165, 288] width 58 height 6
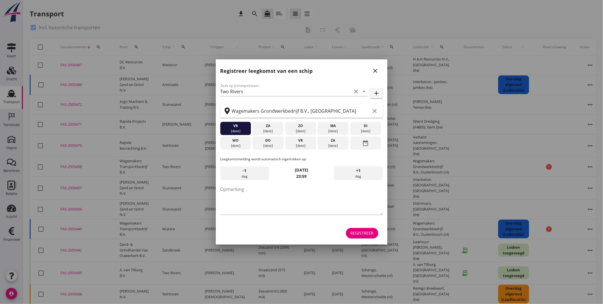
click at [377, 70] on icon "close" at bounding box center [375, 70] width 7 height 7
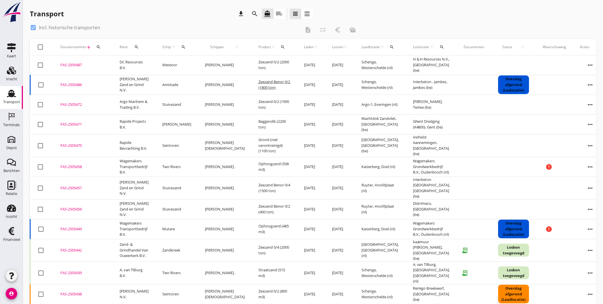
click at [73, 86] on div "FAS-2505486" at bounding box center [83, 85] width 46 height 6
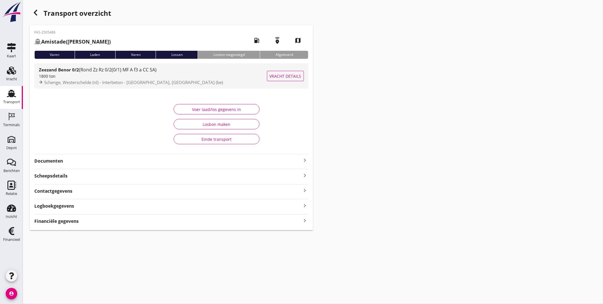
click at [90, 70] on span "(Rond Zz Rz 0/2(0/1) MF A f3 a CC SA)" at bounding box center [118, 69] width 78 height 6
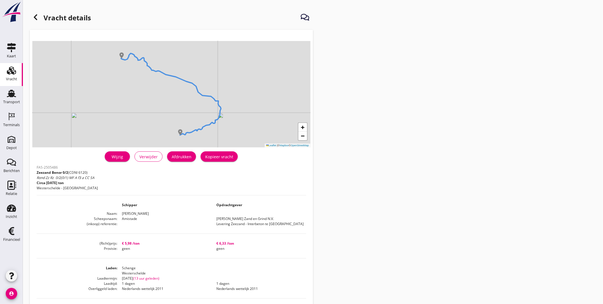
click at [117, 151] on div "Wijzig Verwijder Afdrukken Kopieer vracht" at bounding box center [172, 156] width 270 height 14
click at [119, 155] on div "Wijzig" at bounding box center [117, 156] width 16 height 6
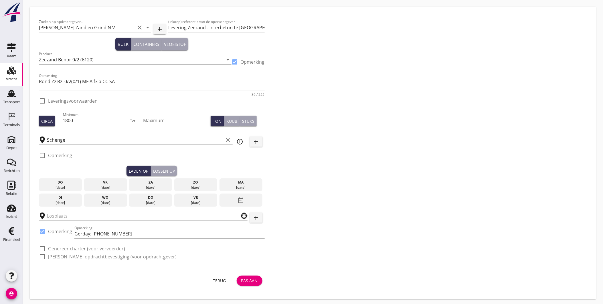
checkbox input "true"
type input "Interbeton - Jambes"
checkbox input "true"
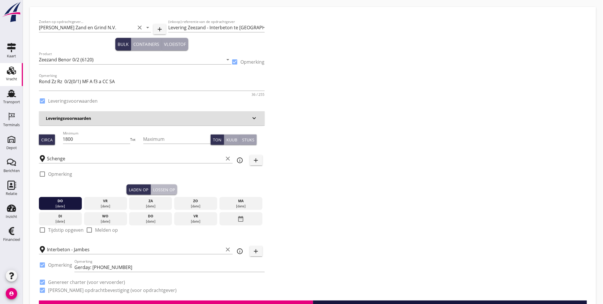
click at [170, 189] on div "Lossen op" at bounding box center [164, 189] width 22 height 6
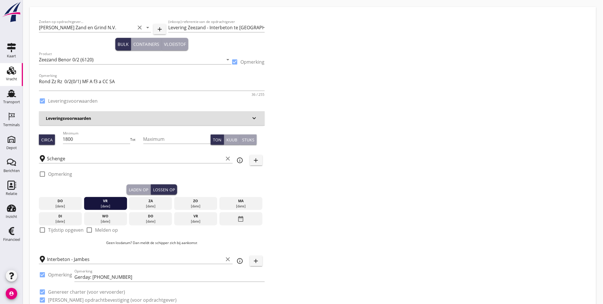
click at [242, 202] on div "ma" at bounding box center [241, 200] width 40 height 5
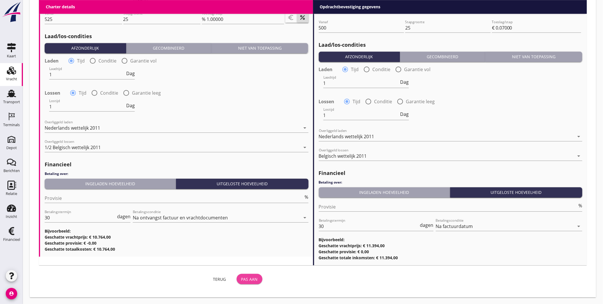
click at [253, 276] on div "Pas aan" at bounding box center [249, 279] width 17 height 6
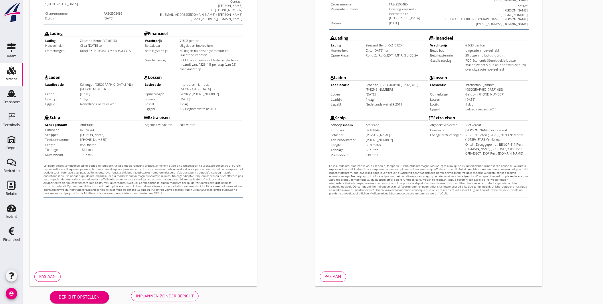
scroll to position [120, 0]
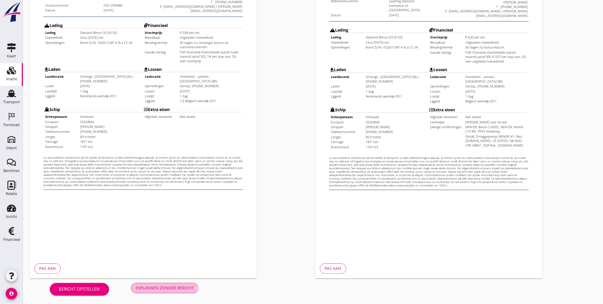
click at [174, 287] on div "Inplannen zonder bericht" at bounding box center [165, 288] width 58 height 6
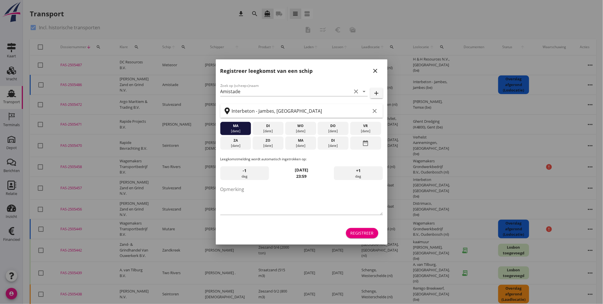
click at [374, 74] on button "close" at bounding box center [376, 71] width 10 height 10
